Goal: Transaction & Acquisition: Book appointment/travel/reservation

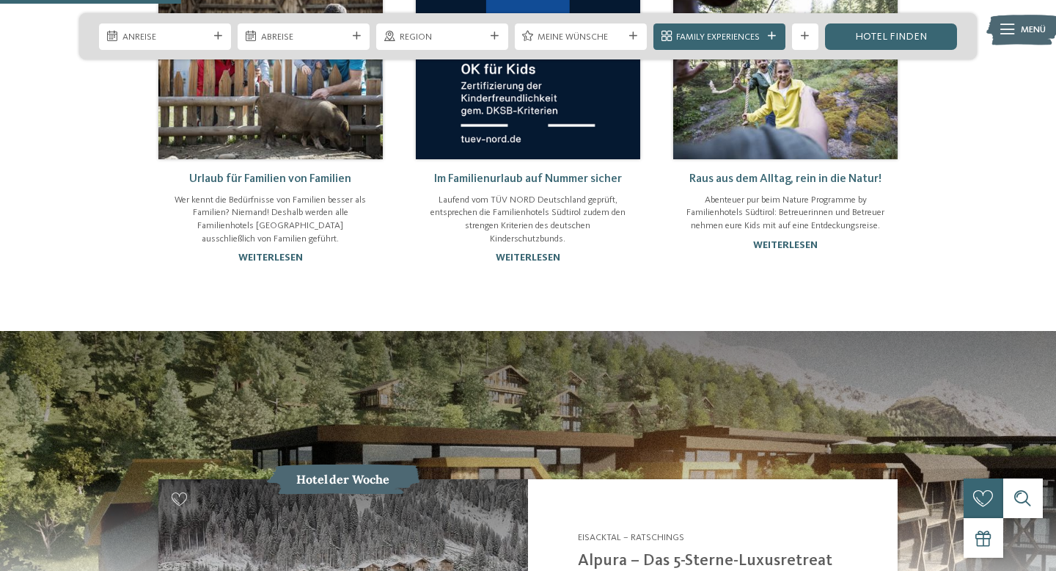
scroll to position [1056, 0]
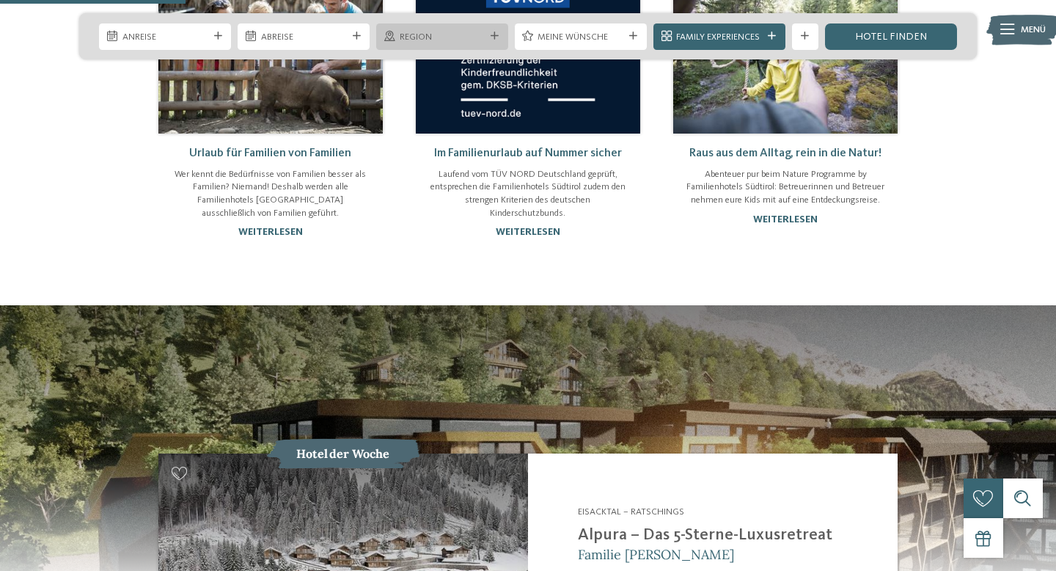
click at [479, 41] on span "Region" at bounding box center [443, 37] width 86 height 13
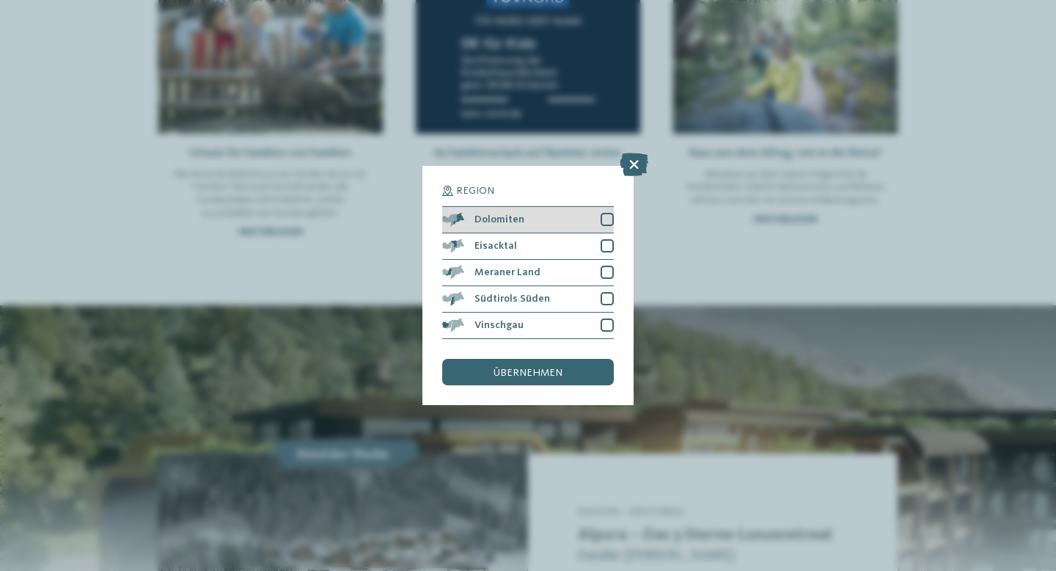
click at [608, 220] on div at bounding box center [607, 219] width 13 height 13
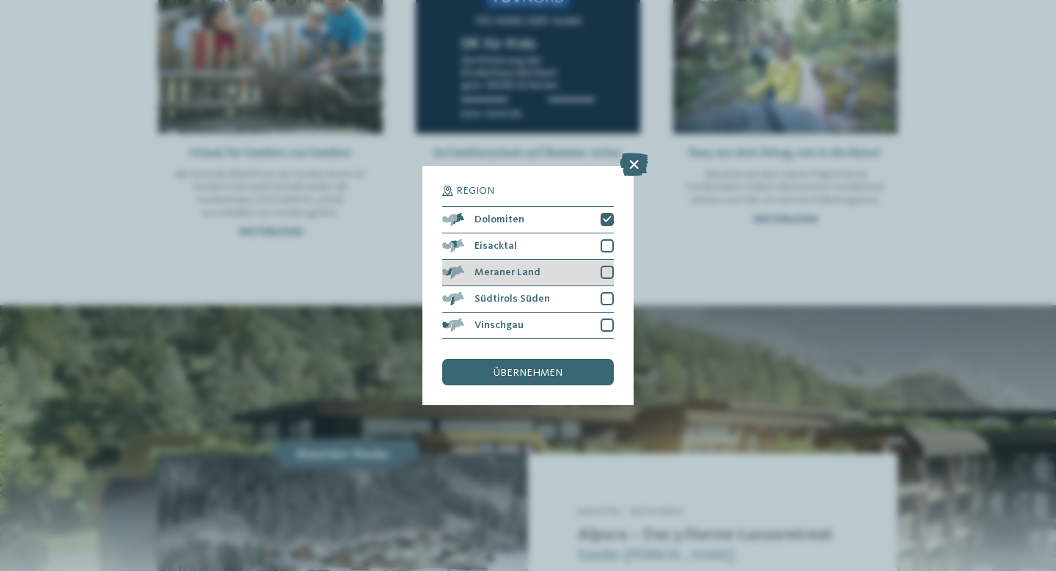
click at [601, 273] on div at bounding box center [607, 271] width 13 height 13
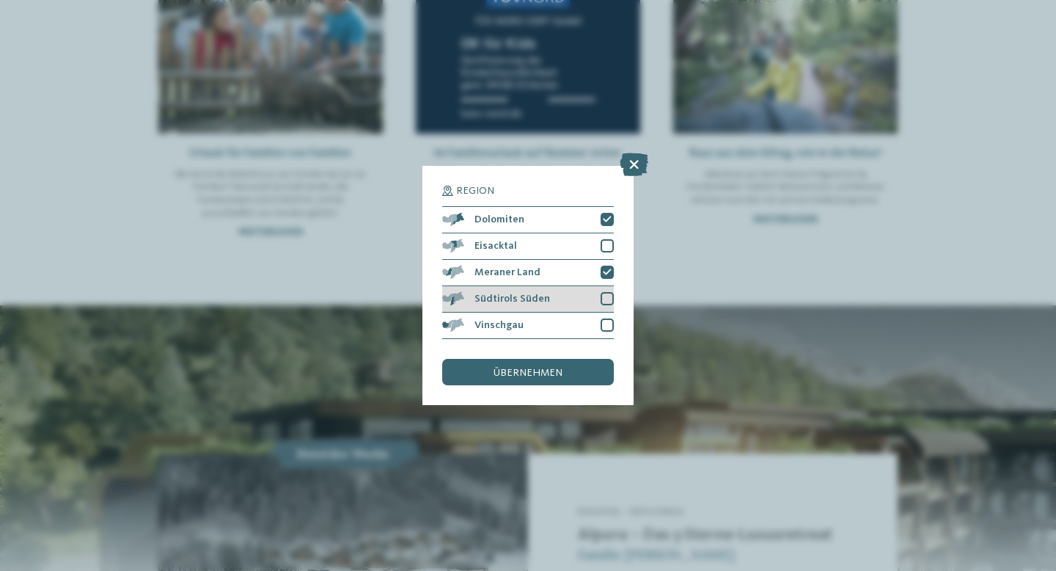
click at [601, 298] on div at bounding box center [607, 298] width 13 height 13
click at [614, 320] on div "Region Dolomiten Eisacktal" at bounding box center [527, 285] width 211 height 239
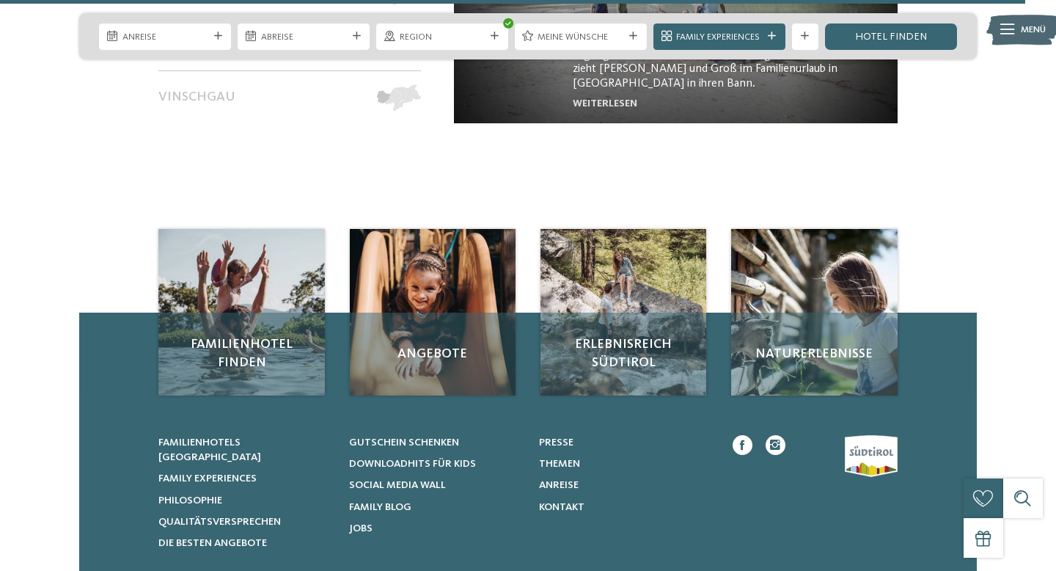
scroll to position [6042, 0]
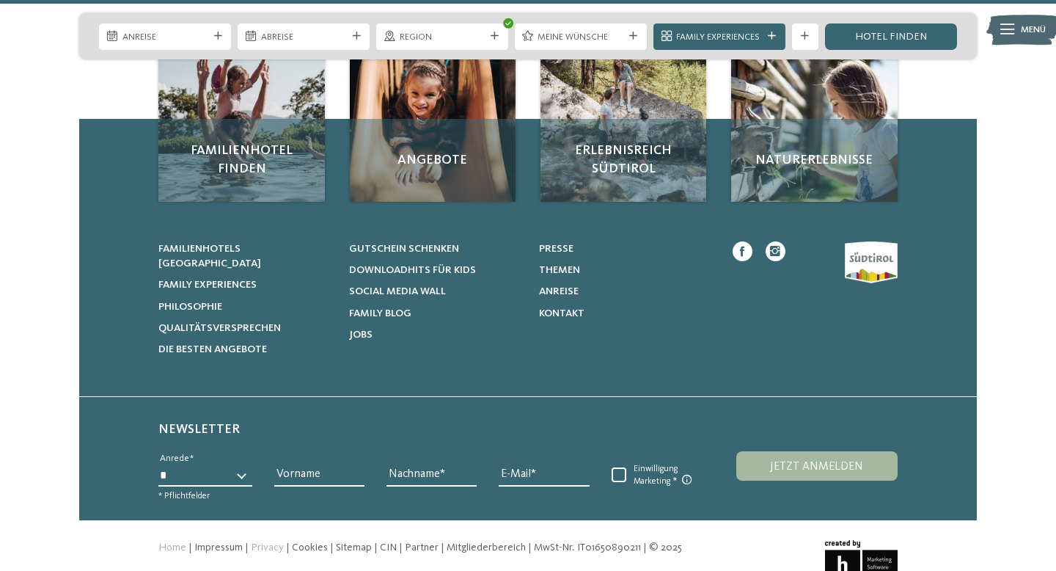
click at [265, 542] on link "Privacy" at bounding box center [267, 547] width 33 height 10
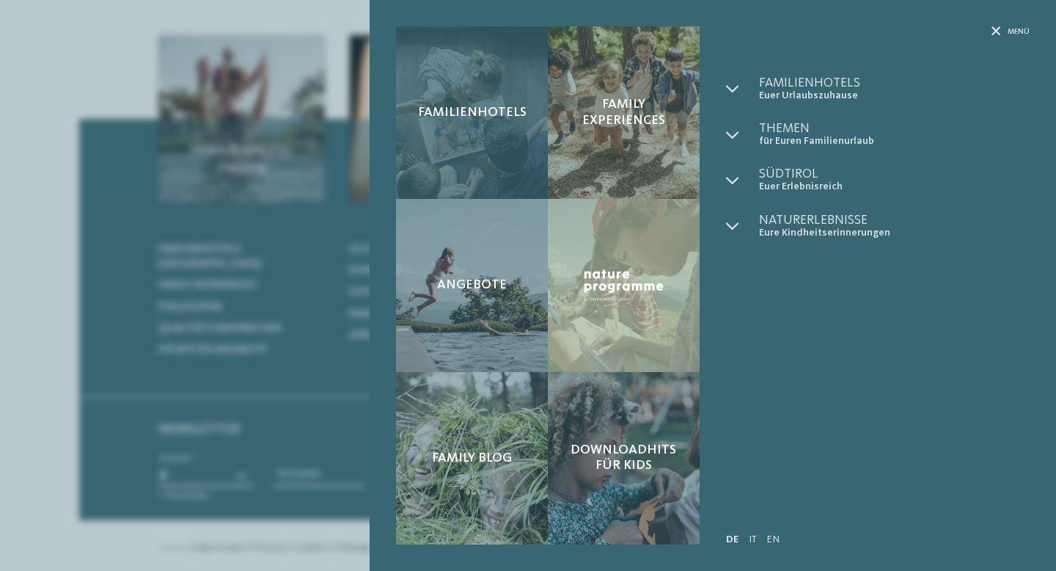
click at [474, 139] on div "Familienhotels" at bounding box center [472, 112] width 152 height 172
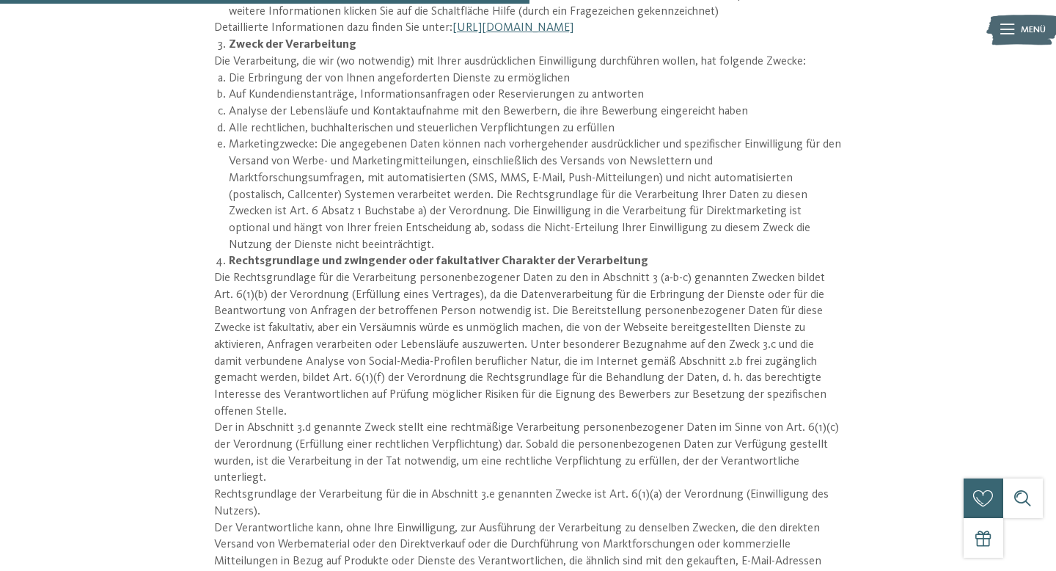
scroll to position [2618, 0]
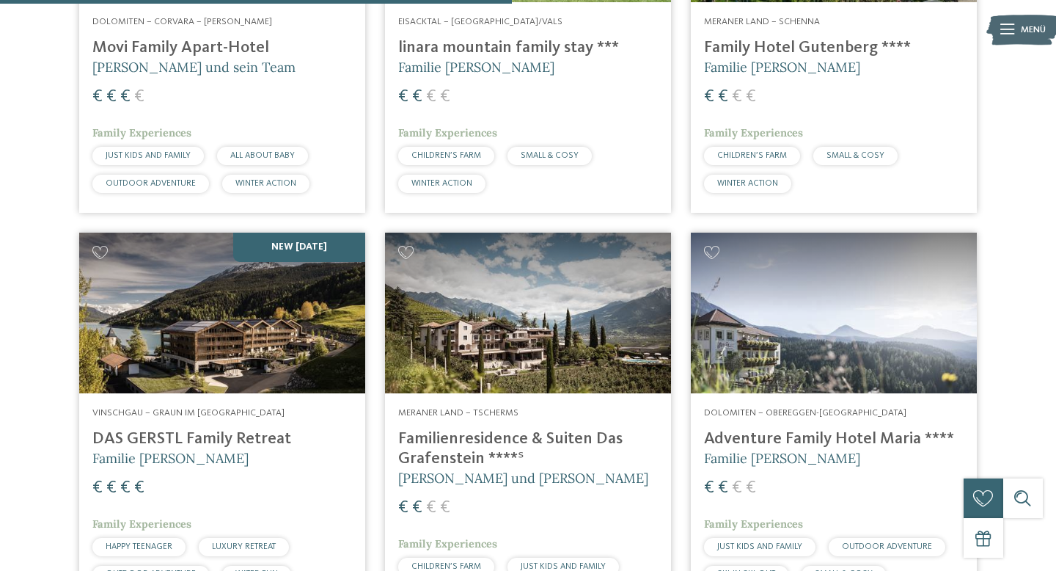
scroll to position [2397, 0]
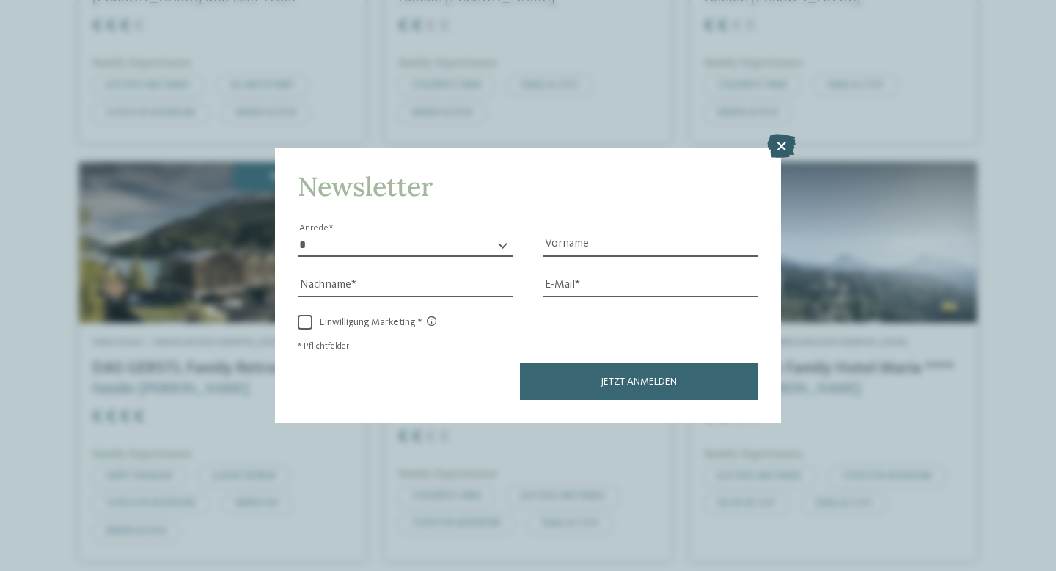
click at [777, 149] on icon at bounding box center [781, 146] width 29 height 23
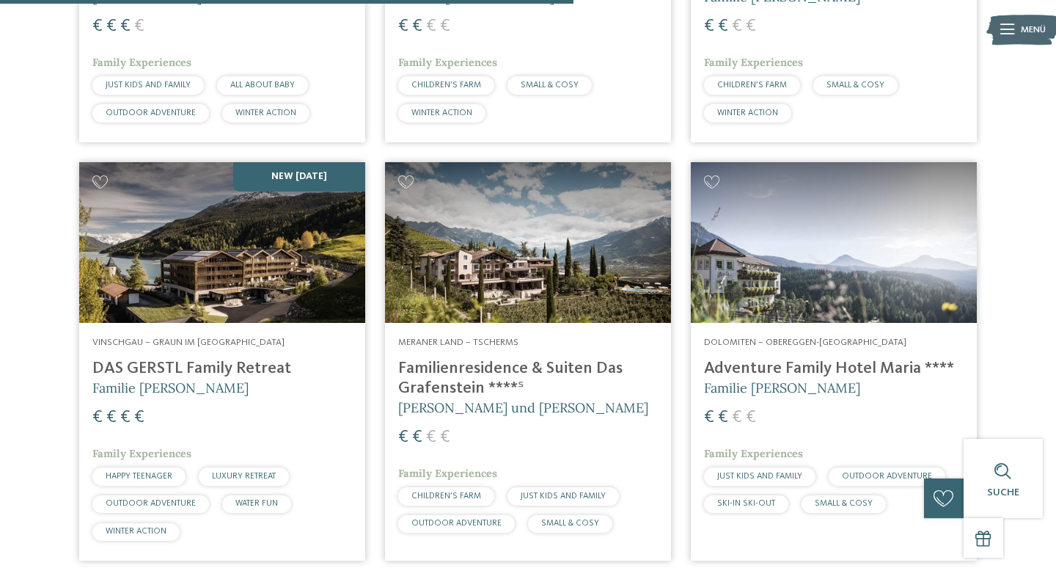
scroll to position [2499, 0]
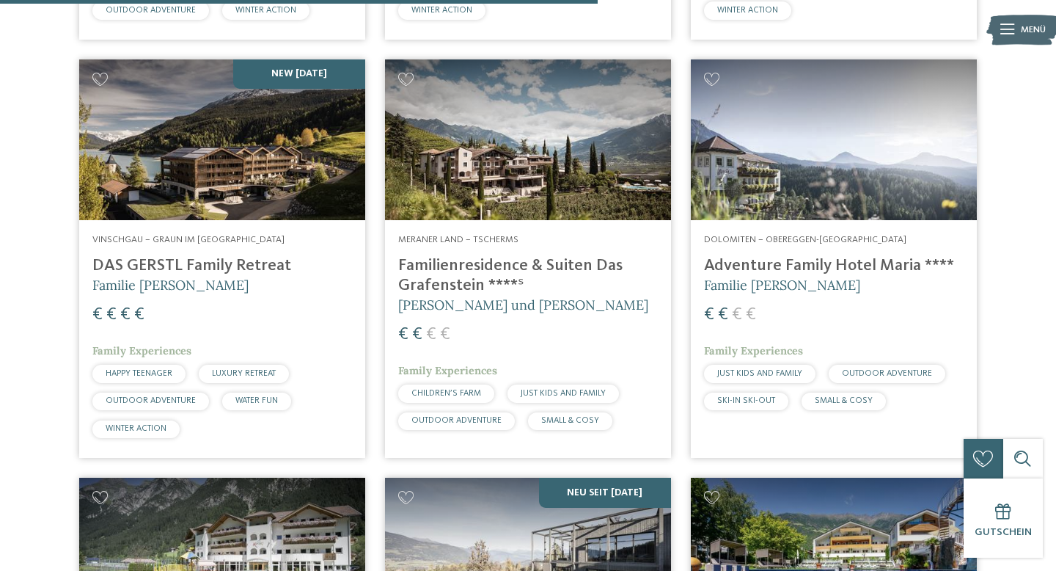
click at [804, 161] on img at bounding box center [834, 139] width 286 height 161
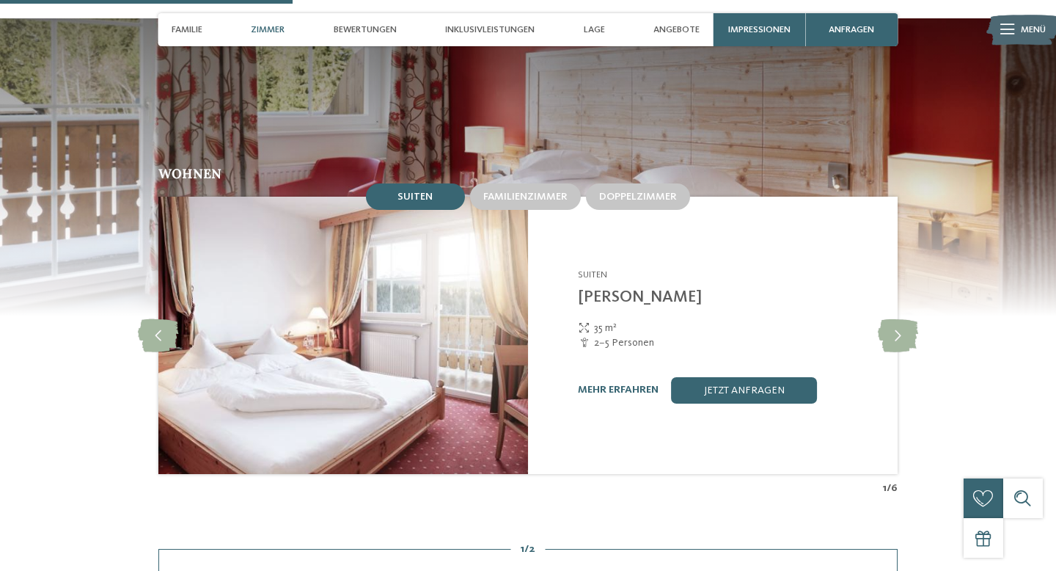
scroll to position [1194, 0]
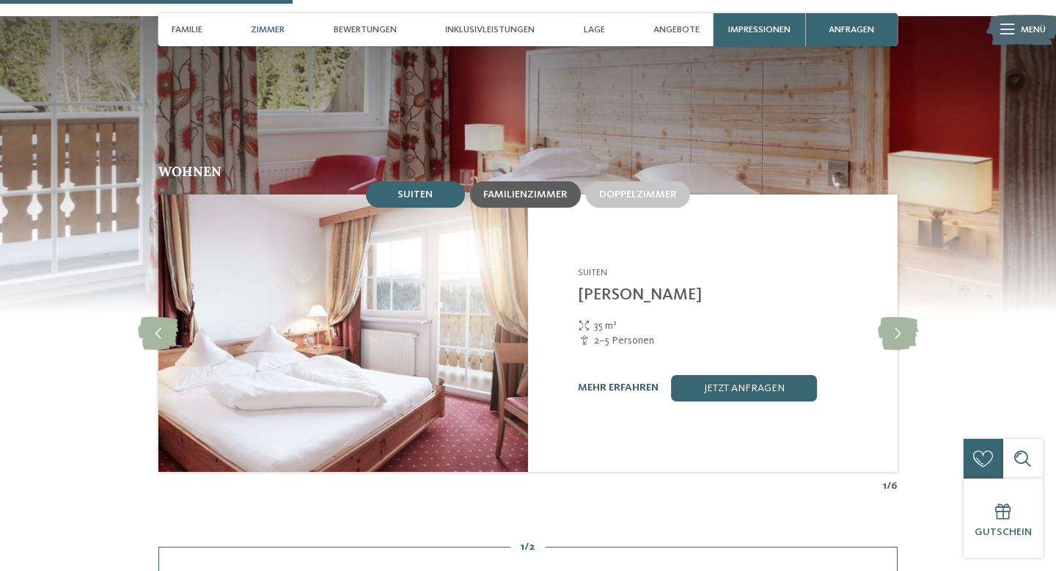
click at [531, 181] on div "Familienzimmer" at bounding box center [525, 194] width 111 height 26
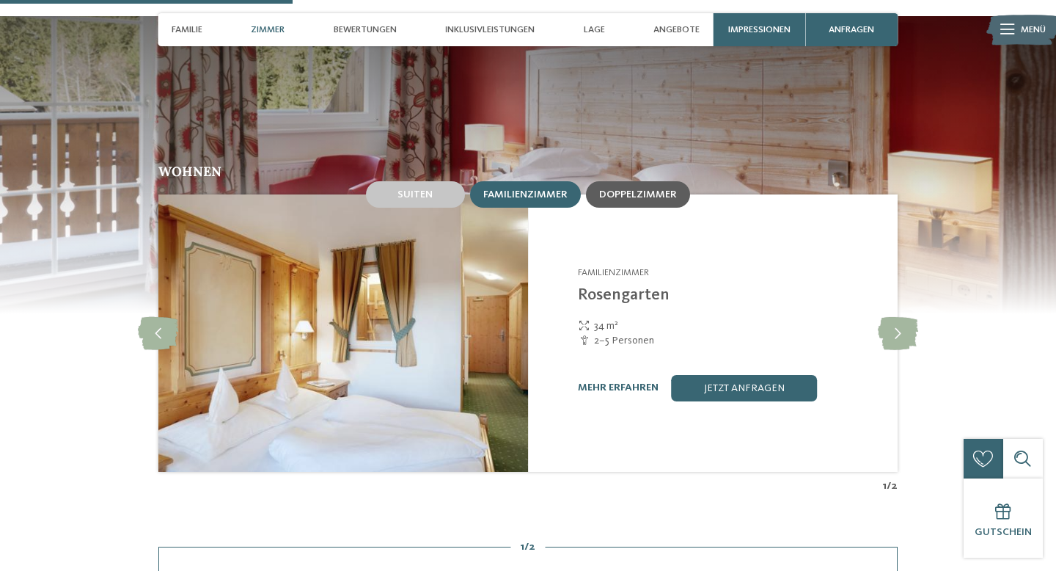
click at [609, 181] on div "Doppelzimmer" at bounding box center [638, 194] width 104 height 26
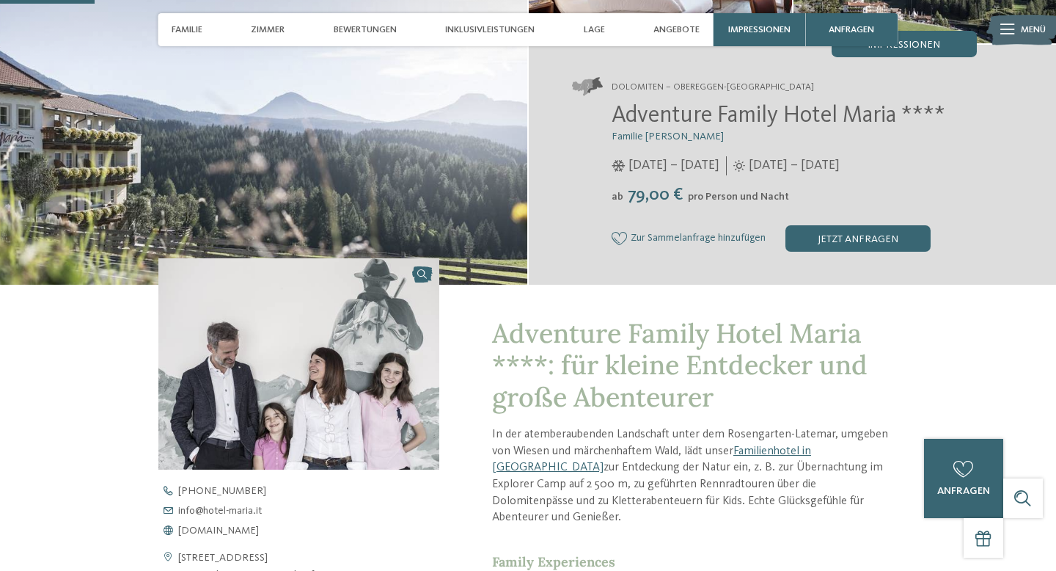
scroll to position [0, 0]
